Goal: Communication & Community: Answer question/provide support

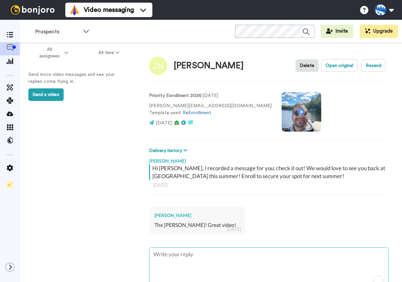
click at [217, 260] on textarea "To enrich screen reader interactions, please activate Accessibility in Grammarl…" at bounding box center [268, 269] width 239 height 42
type textarea "T"
type textarea "x"
type textarea "Th"
type textarea "x"
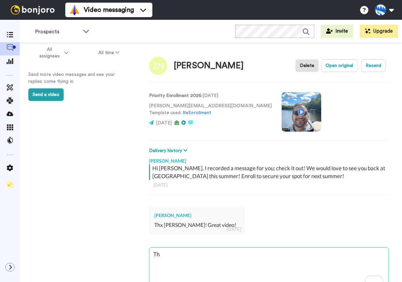
type textarea "Tha"
type textarea "x"
type textarea "Than"
type textarea "x"
type textarea "Thank"
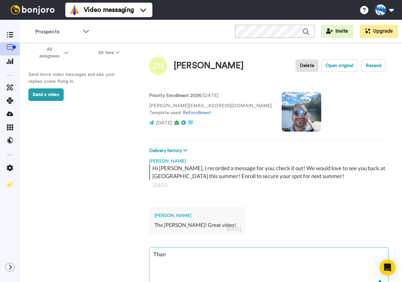
type textarea "x"
type textarea "Thank"
type textarea "x"
type textarea "Thank y"
type textarea "x"
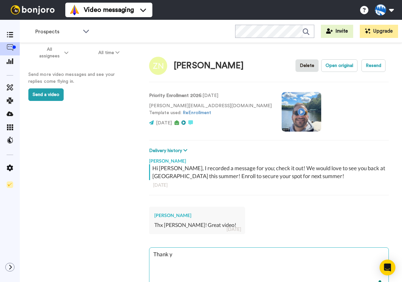
type textarea "Thank yo"
type textarea "x"
type textarea "Thank you"
type textarea "x"
type textarea "Thank you"
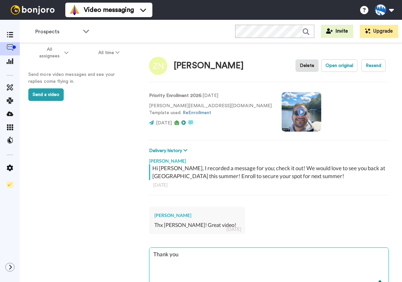
type textarea "x"
type textarea "Thank you a"
type textarea "x"
type textarea "Thank you an"
type textarea "x"
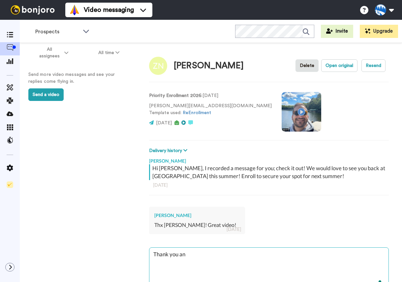
type textarea "Thank you and"
type textarea "x"
type textarea "Thank you and"
type textarea "x"
type textarea "Thank you and c"
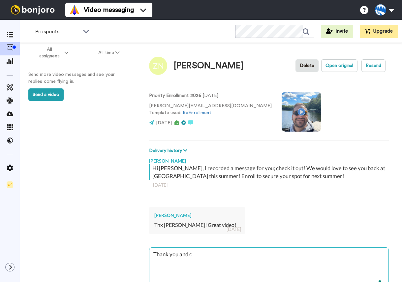
type textarea "x"
type textarea "Thank you and ca"
type textarea "x"
type textarea "Thank you and can"
type textarea "x"
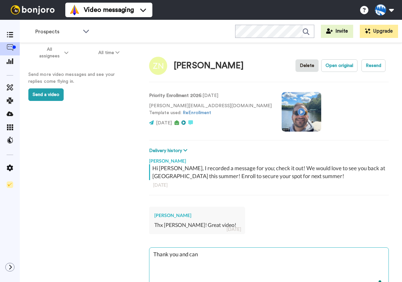
type textarea "Thank you and cann"
type textarea "x"
type textarea "Thank you and canno"
type textarea "x"
type textarea "Thank you and cannot"
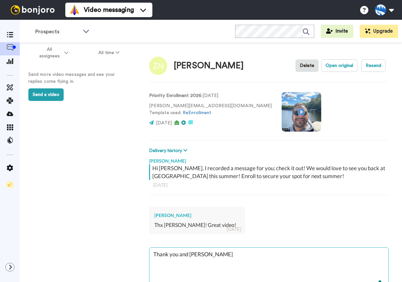
type textarea "x"
type textarea "Thank you and cannot"
type textarea "x"
type textarea "Thank you and cannot w"
type textarea "x"
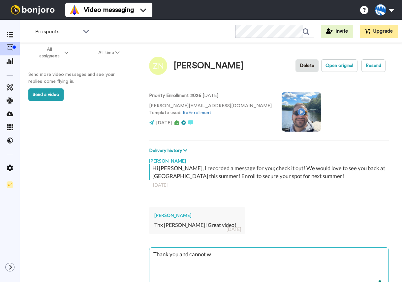
type textarea "Thank you and cannot wa"
type textarea "x"
type textarea "Thank you and cannot wai"
type textarea "x"
type textarea "Thank you and cannot wait"
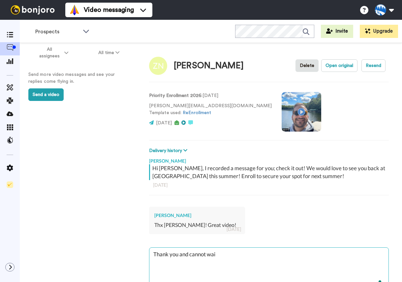
type textarea "x"
type textarea "Thank you and cannot wait"
type textarea "x"
type textarea "Thank you and cannot wait f"
type textarea "x"
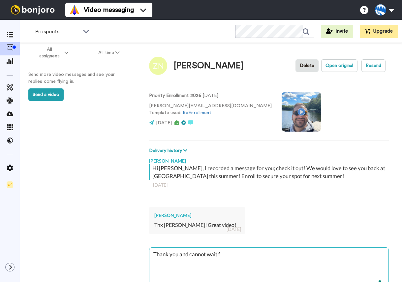
type textarea "Thank you and cannot wait fo"
type textarea "x"
type textarea "Thank you and cannot wait for"
type textarea "x"
type textarea "Thank you and cannot wait for"
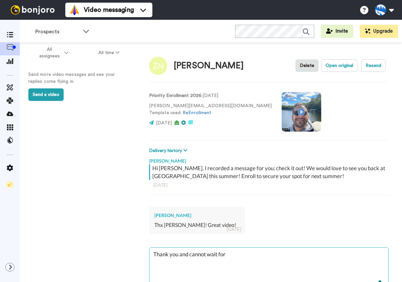
type textarea "x"
type textarea "Thank you and cannot wait for n"
type textarea "x"
type textarea "Thank you and cannot wait for ne"
type textarea "x"
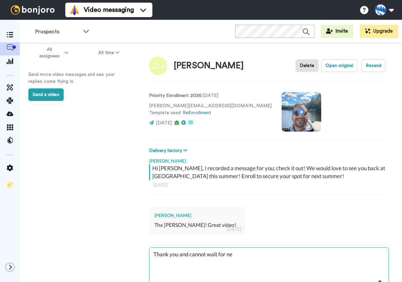
type textarea "Thank you and cannot wait for nex"
type textarea "x"
type textarea "Thank you and cannot wait for next"
type textarea "x"
type textarea "Thank you and cannot wait for next"
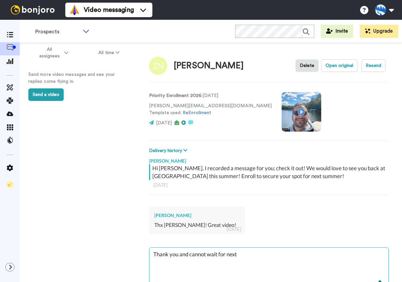
type textarea "x"
type textarea "Thank you and cannot wait for next s"
type textarea "x"
type textarea "Thank you and cannot wait for next su"
type textarea "x"
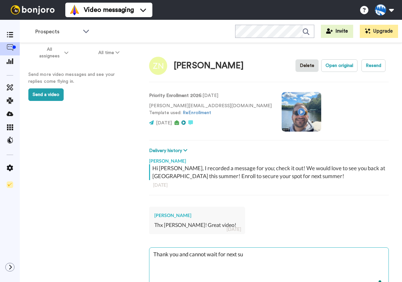
type textarea "Thank you and cannot wait for next sum"
type textarea "x"
type textarea "Thank you and cannot wait for next summ"
type textarea "x"
type textarea "Thank you and cannot wait for next summe"
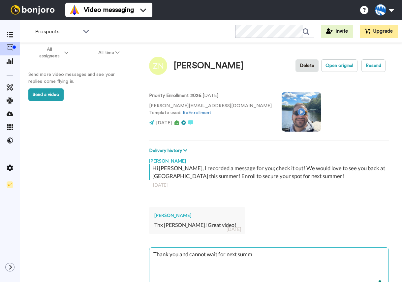
type textarea "x"
type textarea "Thank you and cannot wait for next summer"
type textarea "x"
type textarea "Thank you and cannot wait for next summer"
type textarea "x"
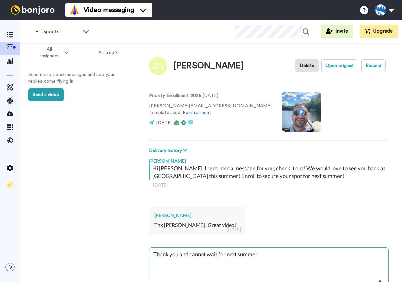
type textarea "Thank you and cannot wait for next summer"
type textarea "x"
type textarea "Thank you and cannot wait for next summer!"
type textarea "x"
type textarea "Thank you and cannot wait for next summer!"
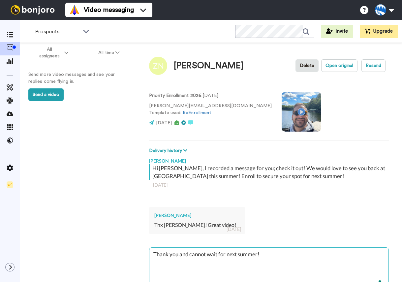
type textarea "x"
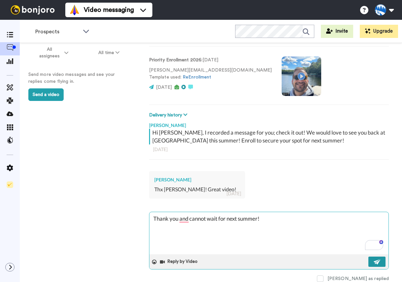
type textarea "Thank you and cannot wait for next summer!"
click at [377, 259] on img at bounding box center [377, 261] width 7 height 5
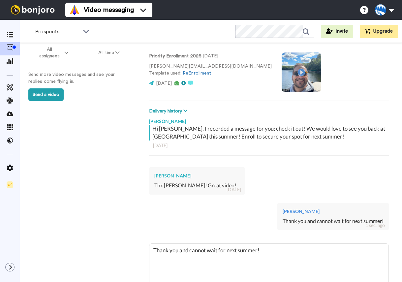
scroll to position [0, 0]
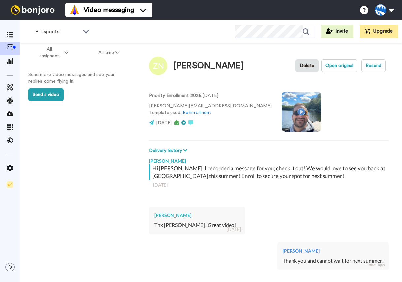
type textarea "x"
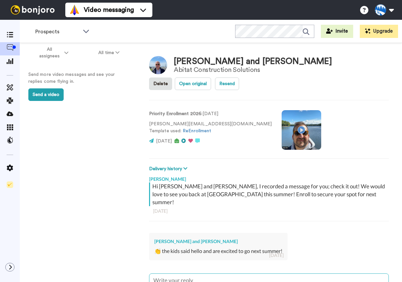
type textarea "W"
type textarea "x"
type textarea "We"
type textarea "x"
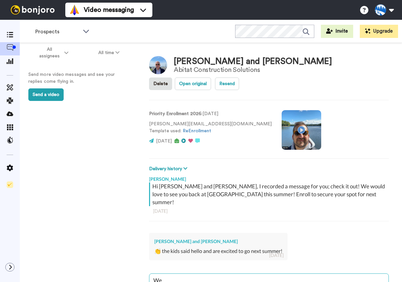
type textarea "We"
type textarea "x"
type textarea "We a"
type textarea "x"
type textarea "We ar"
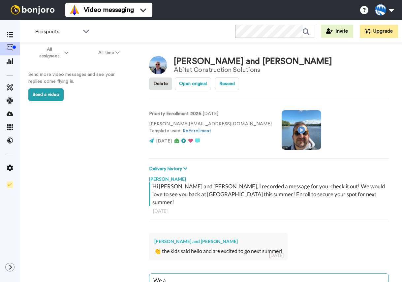
type textarea "x"
type textarea "We are"
type textarea "x"
type textarea "We are"
type textarea "x"
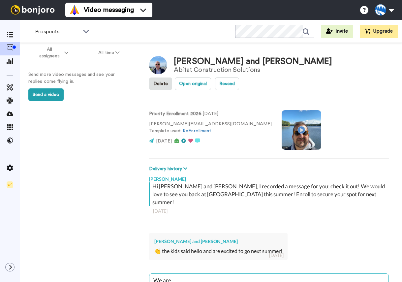
type textarea "We are e"
type textarea "x"
type textarea "We are ex"
type textarea "x"
type textarea "We are exc"
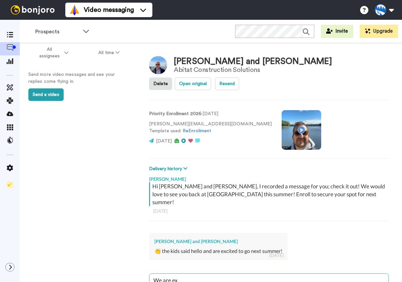
type textarea "x"
type textarea "We are exci"
type textarea "x"
type textarea "We are excit"
type textarea "x"
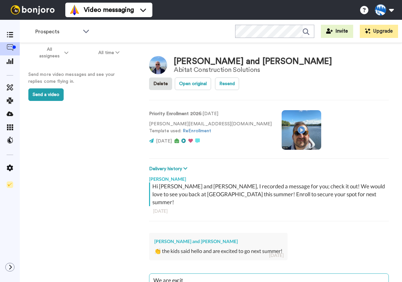
type textarea "We are excite"
type textarea "x"
type textarea "We are excited"
type textarea "x"
type textarea "We are excited"
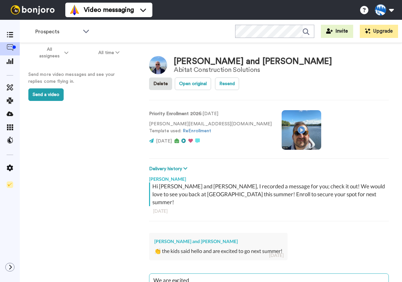
type textarea "x"
type textarea "We are excited t"
type textarea "x"
type textarea "We are excited to"
type textarea "x"
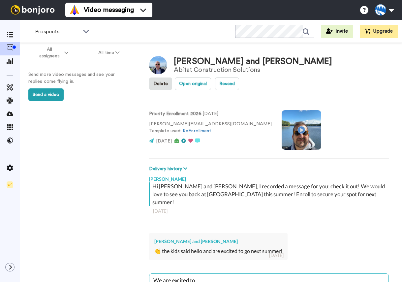
type textarea "We are excited to"
type textarea "x"
type textarea "We are excited to h"
type textarea "x"
type textarea "We are excited to ha"
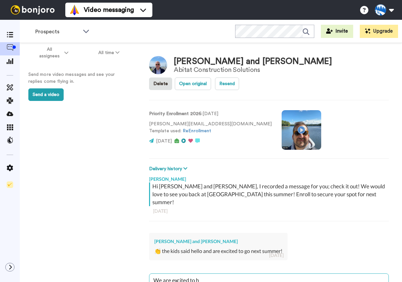
type textarea "x"
type textarea "We are excited to hav"
type textarea "x"
type textarea "We are excited to have"
type textarea "x"
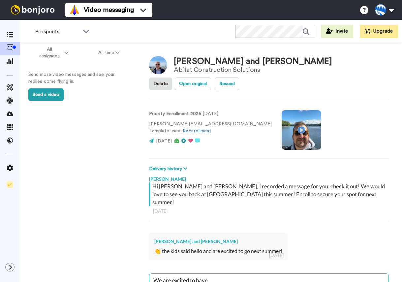
type textarea "We are excited to have"
type textarea "x"
type textarea "We are excited to have t"
type textarea "x"
type textarea "We are excited to have th"
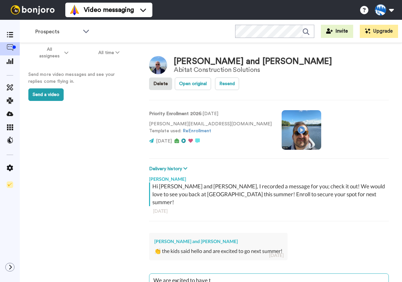
type textarea "x"
type textarea "We are excited to have thi"
type textarea "x"
type textarea "We are excited to have thim"
type textarea "x"
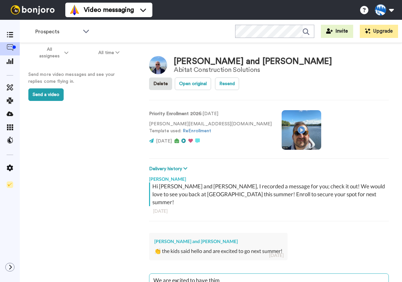
type textarea "We are excited to have thime"
type textarea "x"
type textarea "We are excited to have thime"
type textarea "x"
type textarea "We are excited to have thime w"
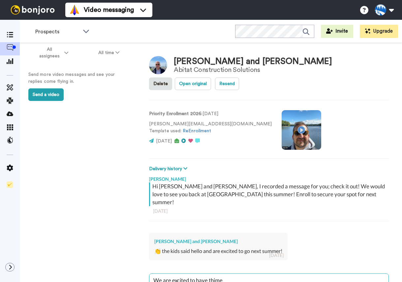
type textarea "x"
type textarea "We are excited to have thime"
type textarea "x"
type textarea "We are excited to have thime"
type textarea "x"
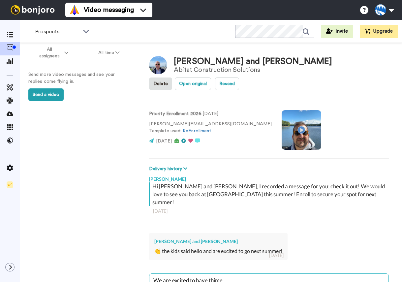
type textarea "We are excited to have thim"
type textarea "x"
type textarea "We are excited to have thi"
type textarea "x"
type textarea "We are excited to have th"
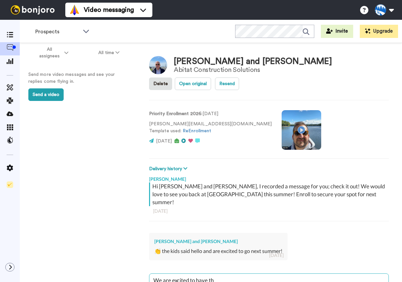
type textarea "x"
type textarea "We are excited to have the"
type textarea "x"
type textarea "We are excited to have them"
type textarea "x"
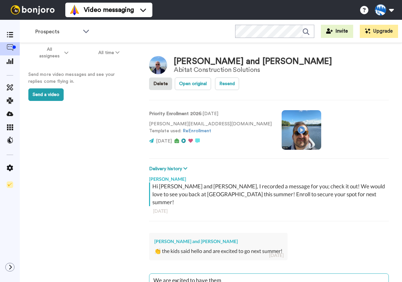
type textarea "We are excited to have theme"
type textarea "x"
type textarea "We are excited to have theme"
type textarea "x"
type textarea "We are excited to have theme"
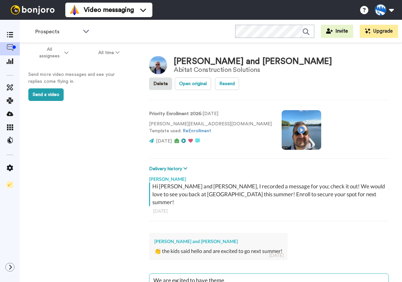
type textarea "x"
type textarea "We are excited to have them"
type textarea "x"
type textarea "We are excited to have them"
type textarea "x"
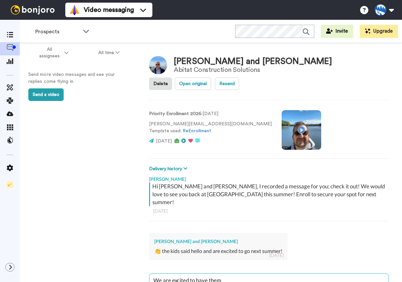
type textarea "We are excited to have them w"
type textarea "x"
type textarea "We are excited to have them wi"
type textarea "x"
type textarea "We are excited to have them wit"
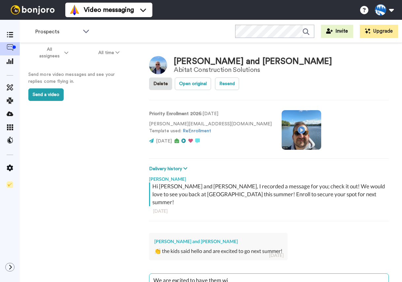
type textarea "x"
type textarea "We are excited to have them with"
type textarea "x"
type textarea "We are excited to have them with"
type textarea "x"
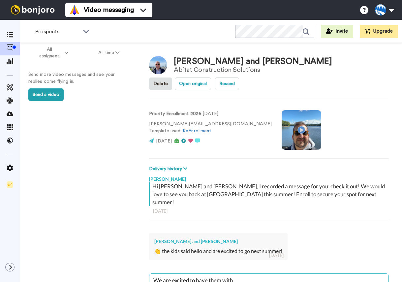
type textarea "We are excited to have them with u"
type textarea "x"
type textarea "We are excited to have them with us"
type textarea "x"
type textarea "We are excited to have them with us"
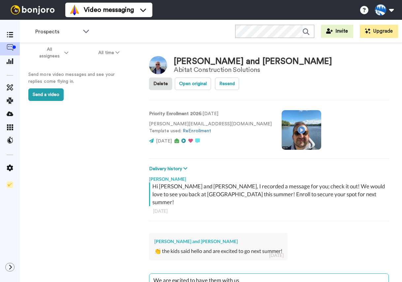
type textarea "x"
type textarea "We are excited to have them with us"
type textarea "x"
type textarea "We are excited to have them with us1"
type textarea "x"
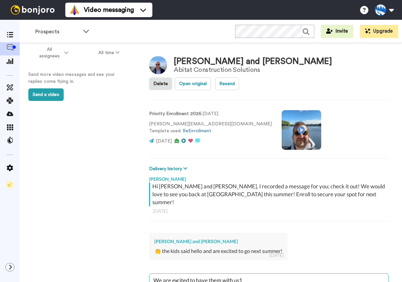
type textarea "We are excited to have them with us1"
type textarea "x"
type textarea "We are excited to have them with us1"
type textarea "x"
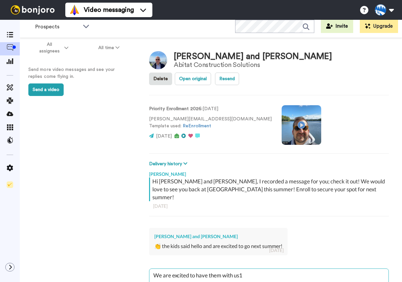
type textarea "We are excited to have them with us1"
type textarea "x"
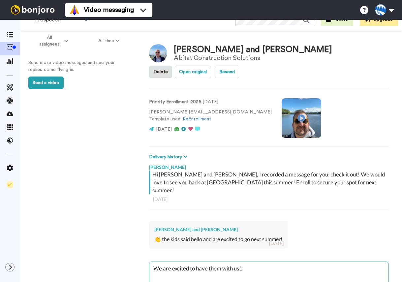
type textarea "We are excited to have them with us1"
type textarea "x"
type textarea "We are excited to have them with us1"
type textarea "x"
type textarea "We are excited to have them with us1"
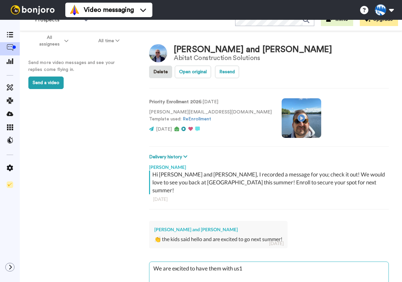
type textarea "x"
type textarea "We are excited to have them with us"
type textarea "x"
type textarea "We are excited to have them with us!"
type textarea "x"
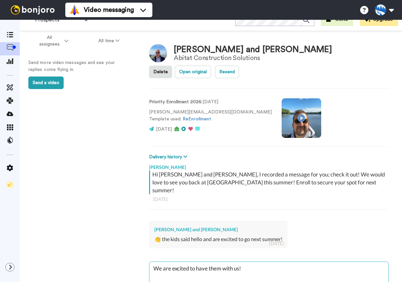
type textarea "We are excited to have them with us!"
type textarea "x"
type textarea "We are excited to have them with us!"
type textarea "x"
type textarea "We are excited to have them with us!"
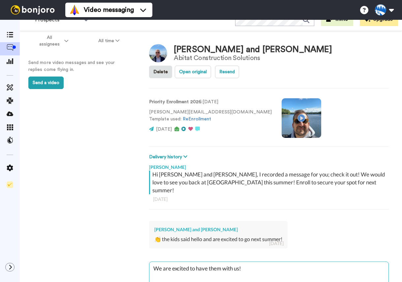
type textarea "x"
type textarea "We are excited to have them with us! S"
type textarea "x"
type textarea "We are excited to have them with us! Sa"
type textarea "x"
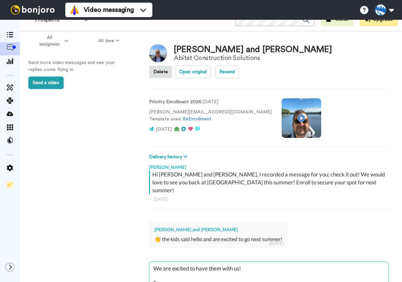
type textarea "We are excited to have them with us! Sam"
type textarea "x"
type textarea "We are excited to have them with us! Sam"
type textarea "x"
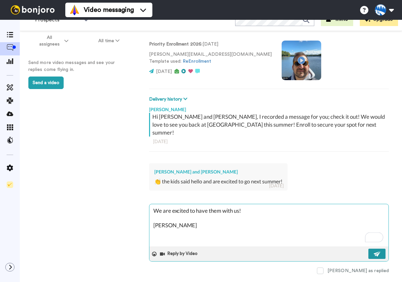
type textarea "We are excited to have them with us! Sam"
click at [382, 249] on button at bounding box center [376, 254] width 17 height 10
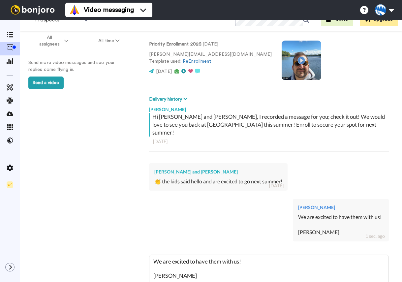
type textarea "x"
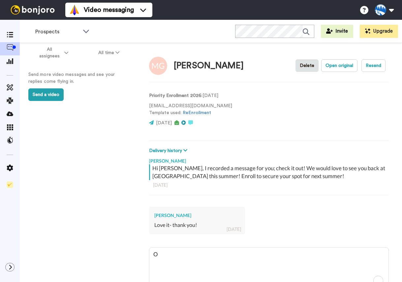
type textarea "x"
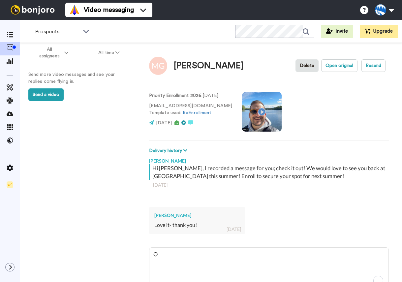
type textarea "O"
type textarea "x"
type textarea "Of"
type textarea "x"
type textarea "Of"
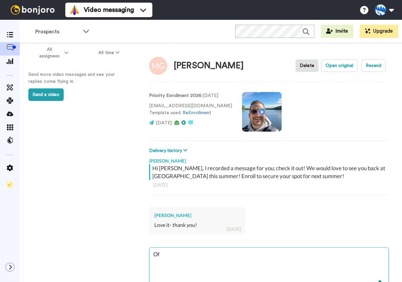
type textarea "x"
type textarea "Of c"
type textarea "x"
type textarea "Of co"
type textarea "x"
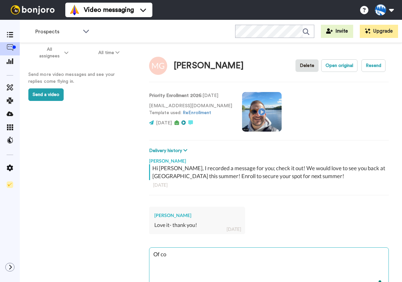
type textarea "Of cou"
type textarea "x"
type textarea "Of cour"
type textarea "x"
type textarea "Of cours"
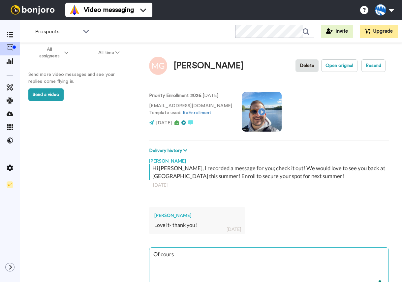
type textarea "x"
type textarea "Of course"
type textarea "x"
type textarea "Of course"
type textarea "x"
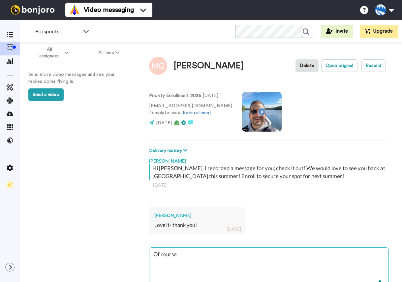
type textarea "Of course"
type textarea "x"
type textarea "Of course."
type textarea "x"
type textarea "Of course."
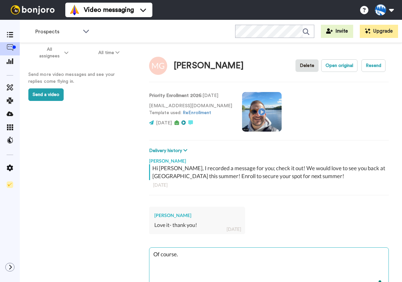
type textarea "x"
type textarea "Of course. V"
type textarea "x"
type textarea "Of course. Ve"
type textarea "x"
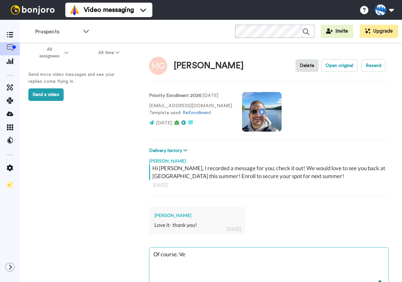
type textarea "Of course. Vey"
type textarea "x"
type textarea "Of course. Veyr"
type textarea "x"
type textarea "Of course. Veyr"
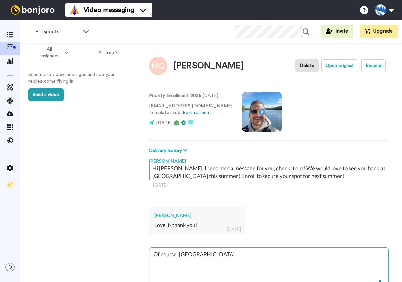
type textarea "x"
type textarea "Of course. Veyr"
type textarea "x"
type textarea "Of course. Vey"
type textarea "x"
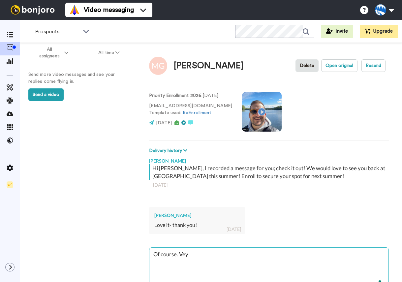
type textarea "Of course. Ve"
type textarea "x"
type textarea "Of course. Ver"
type textarea "x"
type textarea "Of course. Very"
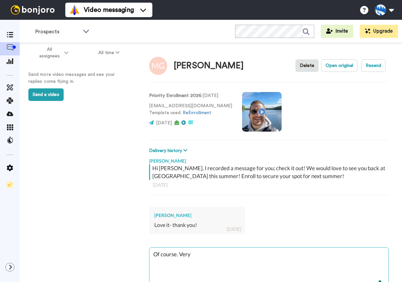
type textarea "x"
type textarea "Of course. Very"
type textarea "x"
type textarea "Of course. Very e"
type textarea "x"
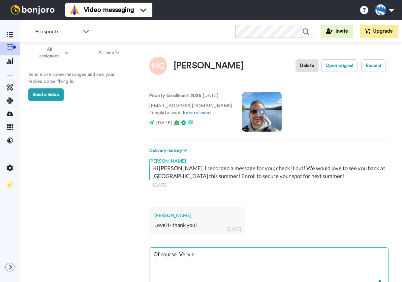
type textarea "Of course. Very ex"
type textarea "x"
type textarea "Of course. Very exc"
type textarea "x"
type textarea "Of course. Very exci"
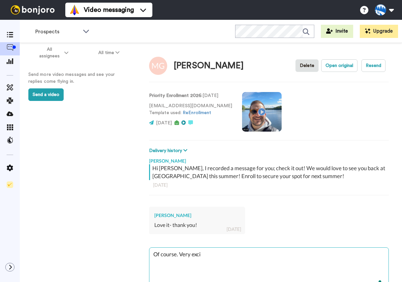
type textarea "x"
type textarea "Of course. Very excit"
type textarea "x"
type textarea "Of course. Very excite"
type textarea "x"
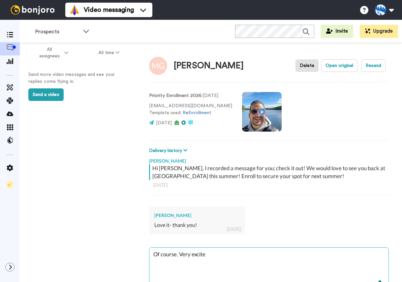
type textarea "Of course. Very excited"
type textarea "x"
type textarea "Of course. Very exciteda"
type textarea "x"
type textarea "Of course. Very exciteda"
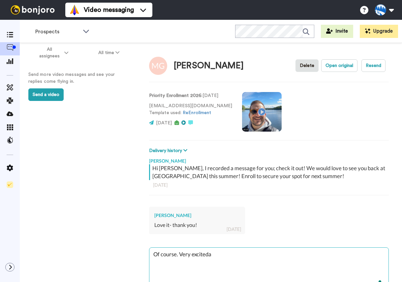
type textarea "x"
type textarea "Of course. Very exciteda b"
type textarea "x"
type textarea "Of course. Very exciteda bo"
type textarea "x"
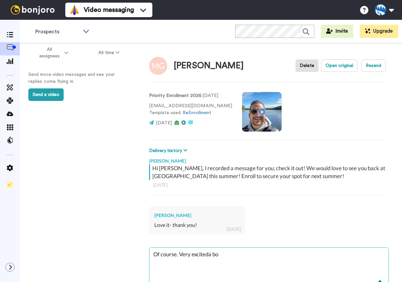
type textarea "Of course. Very exciteda bou"
type textarea "x"
type textarea "Of course. Very exciteda bout"
type textarea "x"
type textarea "Of course. Very exciteda bout"
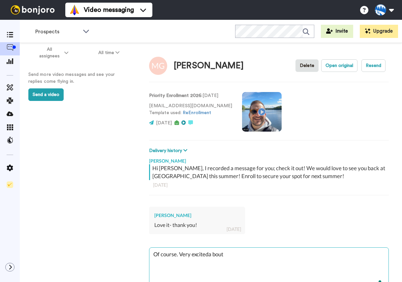
type textarea "x"
type textarea "Of course. Very exciteda bout n"
type textarea "x"
type textarea "Of course. Very exciteda bout ne"
type textarea "x"
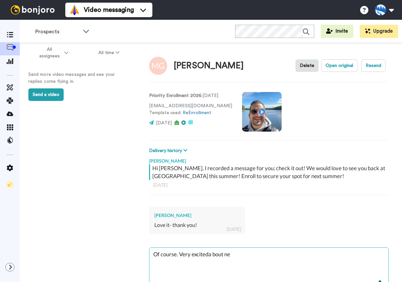
type textarea "Of course. Very exciteda bout n"
type textarea "x"
type textarea "Of course. Very exciteda bout"
type textarea "x"
type textarea "Of course. Very exciteda bout"
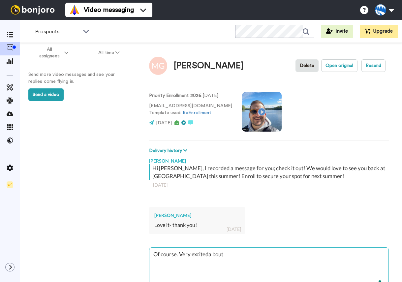
type textarea "x"
type textarea "Of course. Very exciteda bou"
type textarea "x"
type textarea "Of course. Very exciteda bo"
type textarea "x"
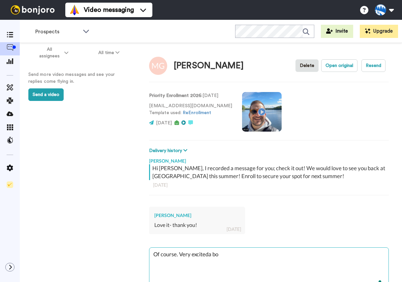
type textarea "Of course. Very exciteda b"
type textarea "x"
type textarea "Of course. Very exciteda"
type textarea "x"
type textarea "Of course. Very exciteda"
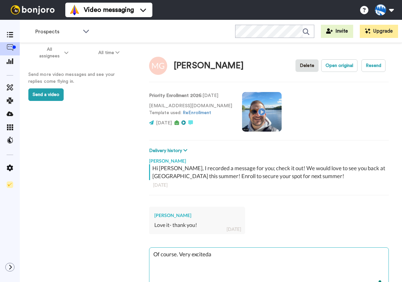
type textarea "x"
type textarea "Of course. Very excited"
type textarea "x"
type textarea "Of course. Very excited"
type textarea "x"
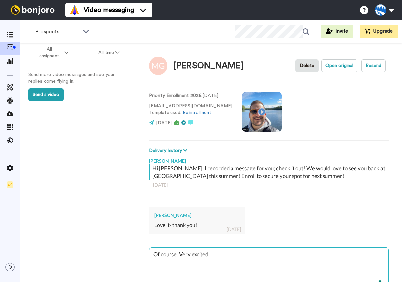
type textarea "Of course. Very excited a"
type textarea "x"
type textarea "Of course. Very excited ab"
type textarea "x"
type textarea "Of course. Very excited abo"
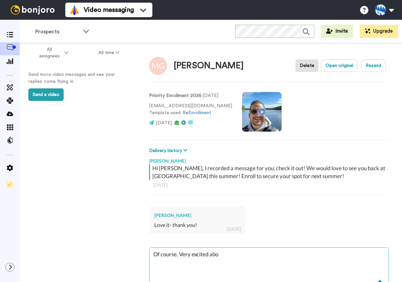
type textarea "x"
type textarea "Of course. Very excited abou"
type textarea "x"
type textarea "Of course. Very excited about"
type textarea "x"
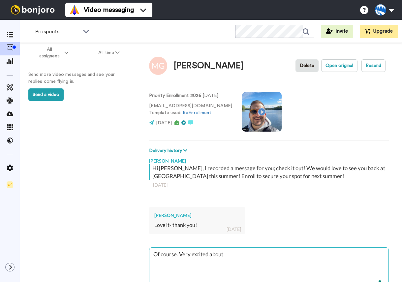
type textarea "Of course. Very excited about"
type textarea "x"
type textarea "Of course. Very excited about ne"
type textarea "x"
type textarea "Of course. Very excited about nex"
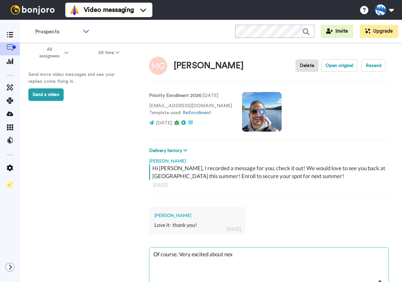
type textarea "x"
type textarea "Of course. Very excited about next"
type textarea "x"
type textarea "Of course. Very excited about next"
type textarea "x"
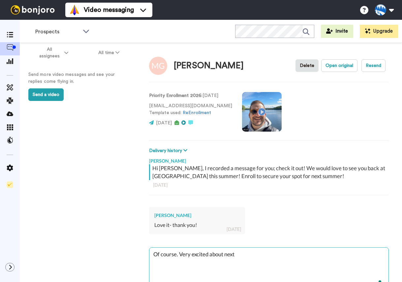
type textarea "Of course. Very excited about next s"
type textarea "x"
type textarea "Of course. Very excited about next su"
type textarea "x"
type textarea "Of course. Very excited about next sum"
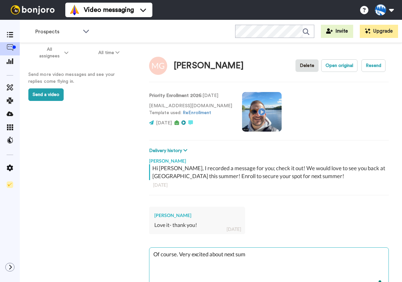
type textarea "x"
type textarea "Of course. Very excited about next summ"
type textarea "x"
type textarea "Of course. Very excited about next summe"
type textarea "x"
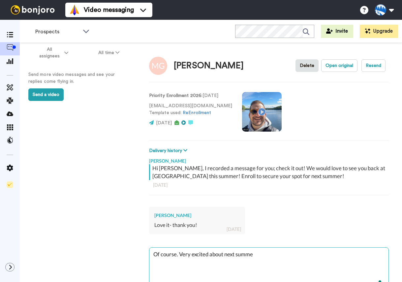
type textarea "Of course. Very excited about next summer"
type textarea "x"
type textarea "Of course. Very excited about next summer"
type textarea "x"
type textarea "Of course. Very excited about next summer"
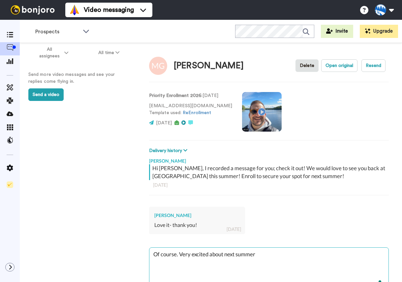
type textarea "x"
type textarea "Of course. Very excited about next summer!"
type textarea "x"
type textarea "Of course. Very excited about next summer!"
type textarea "x"
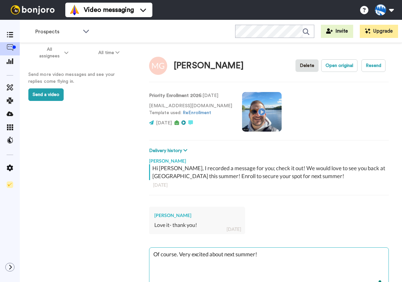
type textarea "Of course. Very excited about next summer!"
type textarea "x"
type textarea "Of course. Very excited about next summer!"
type textarea "x"
type textarea "Of course. Very excited about next summer! S"
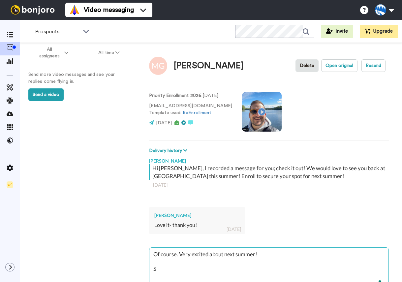
type textarea "x"
type textarea "Of course. Very excited about next summer! Sa"
type textarea "x"
type textarea "Of course. Very excited about next summer! Sam"
type textarea "x"
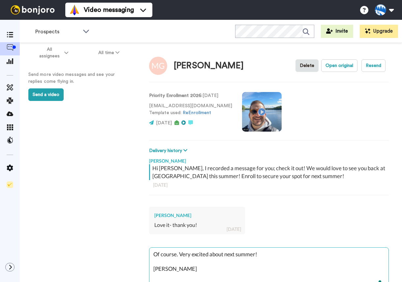
scroll to position [40, 0]
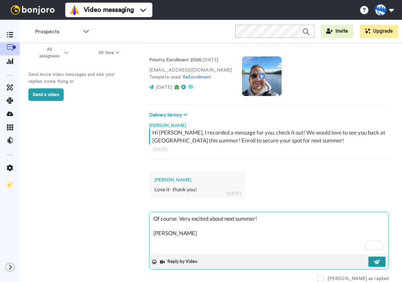
type textarea "Of course. Very excited about next summer! Sam"
click at [383, 257] on button at bounding box center [376, 262] width 17 height 10
type textarea "x"
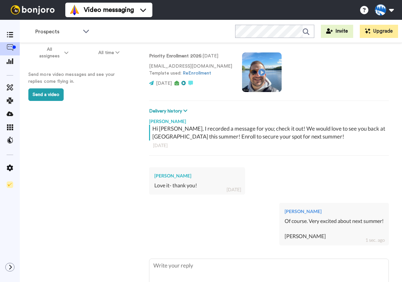
type textarea "x"
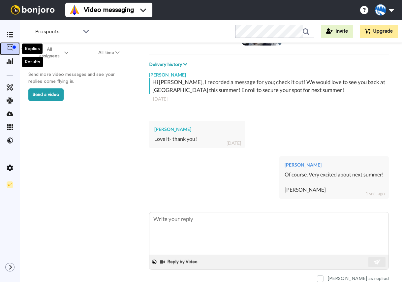
click at [13, 46] on div at bounding box center [14, 47] width 3 height 3
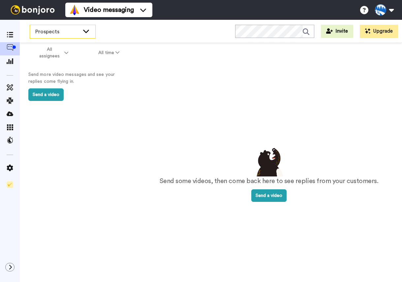
click at [55, 31] on span "Prospects" at bounding box center [57, 32] width 44 height 8
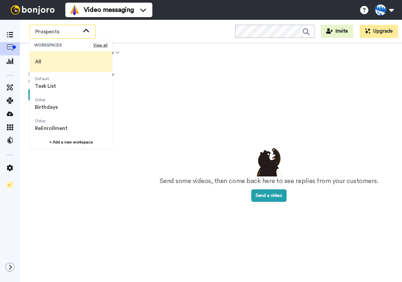
click at [48, 62] on li "All" at bounding box center [71, 61] width 82 height 21
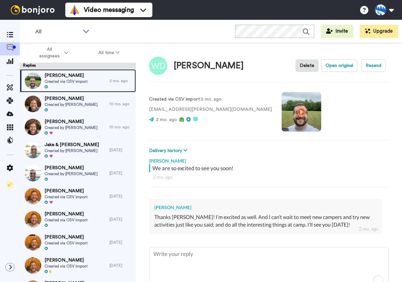
click at [74, 76] on span "Will Doyle" at bounding box center [66, 75] width 43 height 7
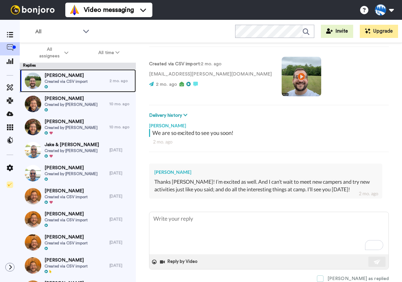
scroll to position [39, 0]
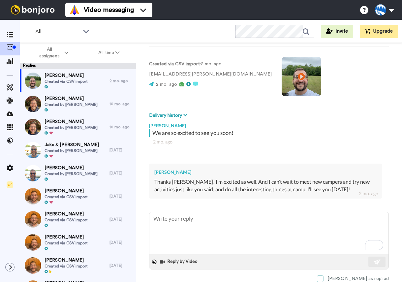
click at [324, 275] on span at bounding box center [320, 278] width 7 height 7
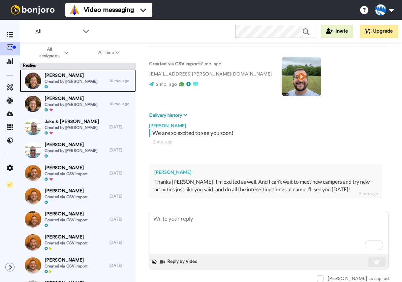
click at [75, 76] on span "[PERSON_NAME]" at bounding box center [71, 75] width 53 height 7
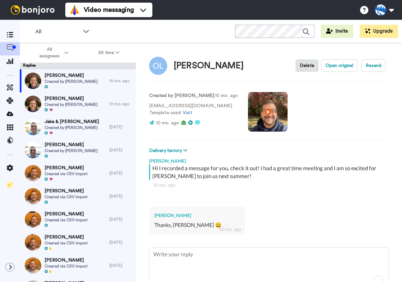
scroll to position [40, 0]
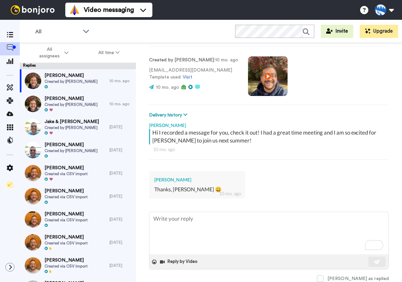
click at [324, 275] on span at bounding box center [320, 278] width 7 height 7
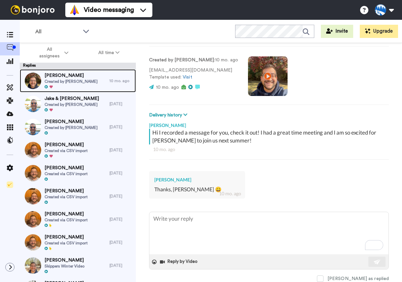
click at [83, 82] on div "Aviel Zadock Created by Sam Kahn" at bounding box center [65, 80] width 90 height 23
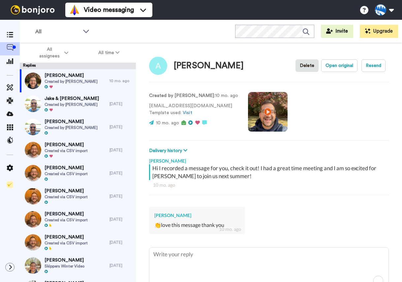
scroll to position [40, 0]
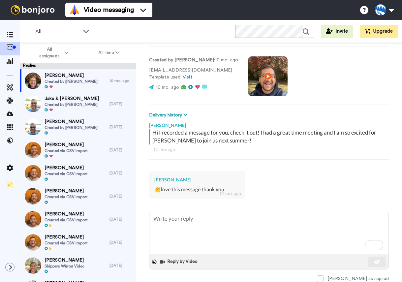
click at [324, 275] on span at bounding box center [320, 278] width 7 height 7
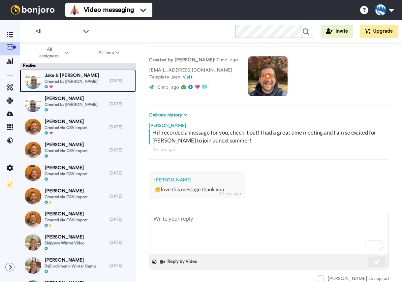
click at [82, 78] on span "Jake & [PERSON_NAME]" at bounding box center [72, 75] width 54 height 7
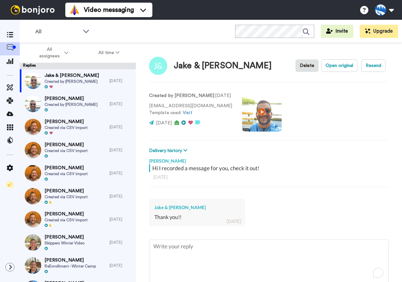
scroll to position [32, 0]
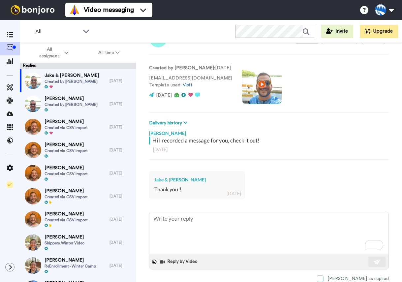
click at [324, 275] on span at bounding box center [320, 278] width 7 height 7
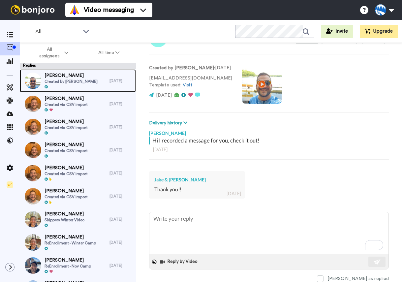
click at [76, 86] on div at bounding box center [71, 87] width 53 height 5
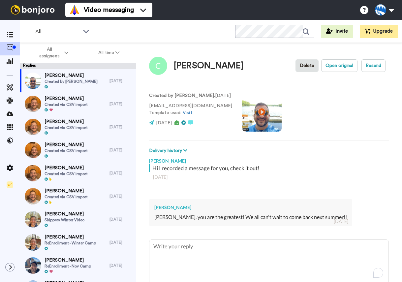
scroll to position [32, 0]
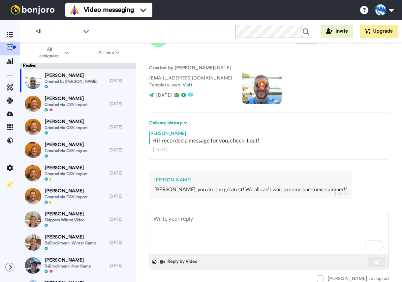
click at [324, 275] on span at bounding box center [320, 278] width 7 height 7
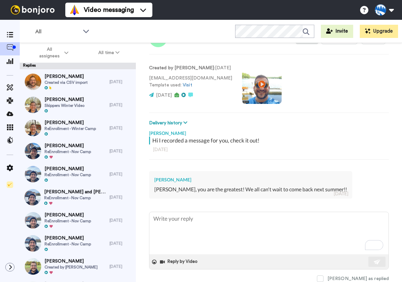
scroll to position [0, 0]
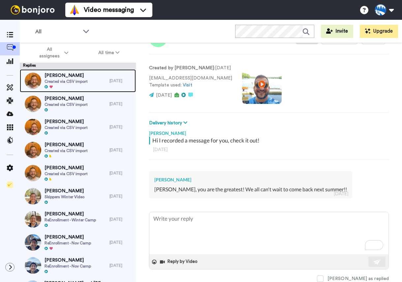
click at [80, 81] on span "Created via CSV import" at bounding box center [66, 81] width 43 height 5
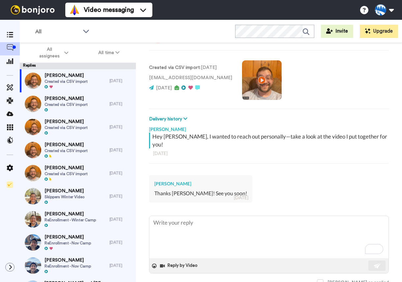
scroll to position [32, 0]
click at [324, 279] on span at bounding box center [320, 282] width 7 height 7
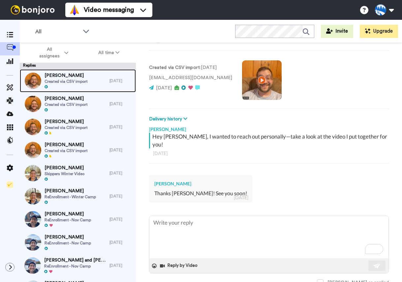
click at [81, 82] on span "Created via CSV import" at bounding box center [66, 81] width 43 height 5
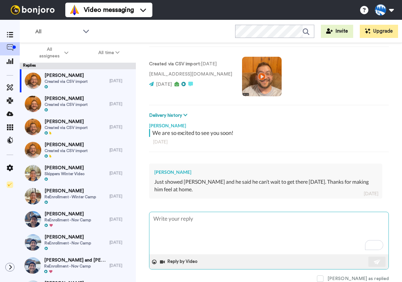
scroll to position [39, 0]
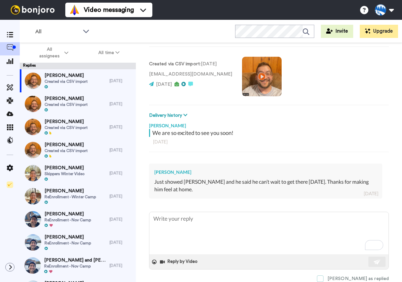
click at [324, 275] on span at bounding box center [320, 278] width 7 height 7
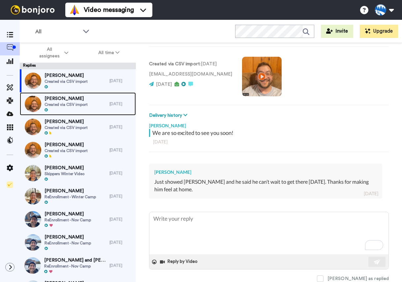
click at [86, 103] on span "Created via CSV import" at bounding box center [66, 104] width 43 height 5
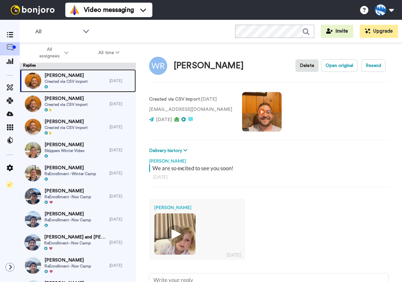
click at [98, 74] on div "Will Roscoe Created via CSV import" at bounding box center [65, 80] width 90 height 23
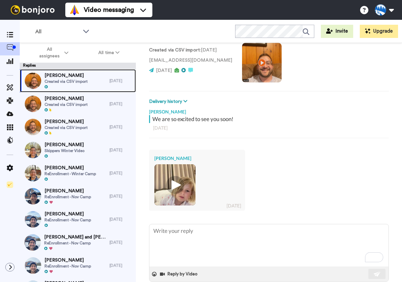
scroll to position [65, 0]
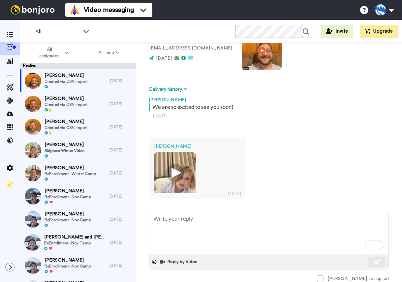
click at [324, 277] on span at bounding box center [320, 278] width 7 height 7
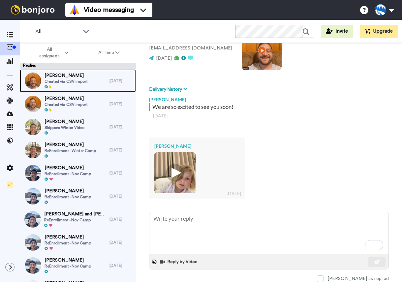
click at [87, 82] on div "Mason Lee Created via CSV import" at bounding box center [65, 80] width 90 height 23
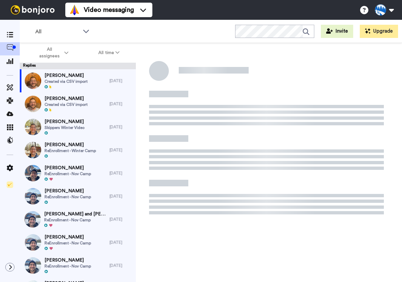
type textarea "x"
